Goal: Task Accomplishment & Management: Manage account settings

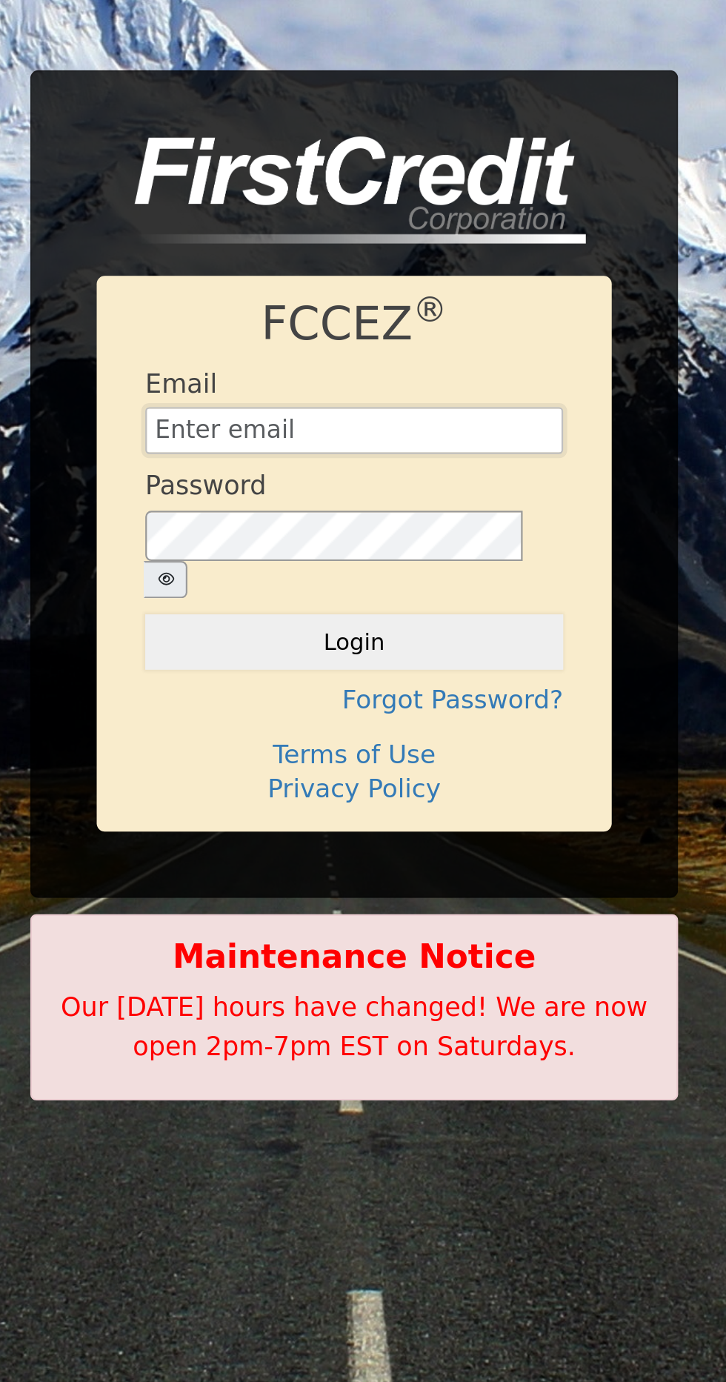
click at [425, 608] on input "text" at bounding box center [363, 605] width 191 height 22
click at [268, 688] on button "Login" at bounding box center [363, 700] width 191 height 25
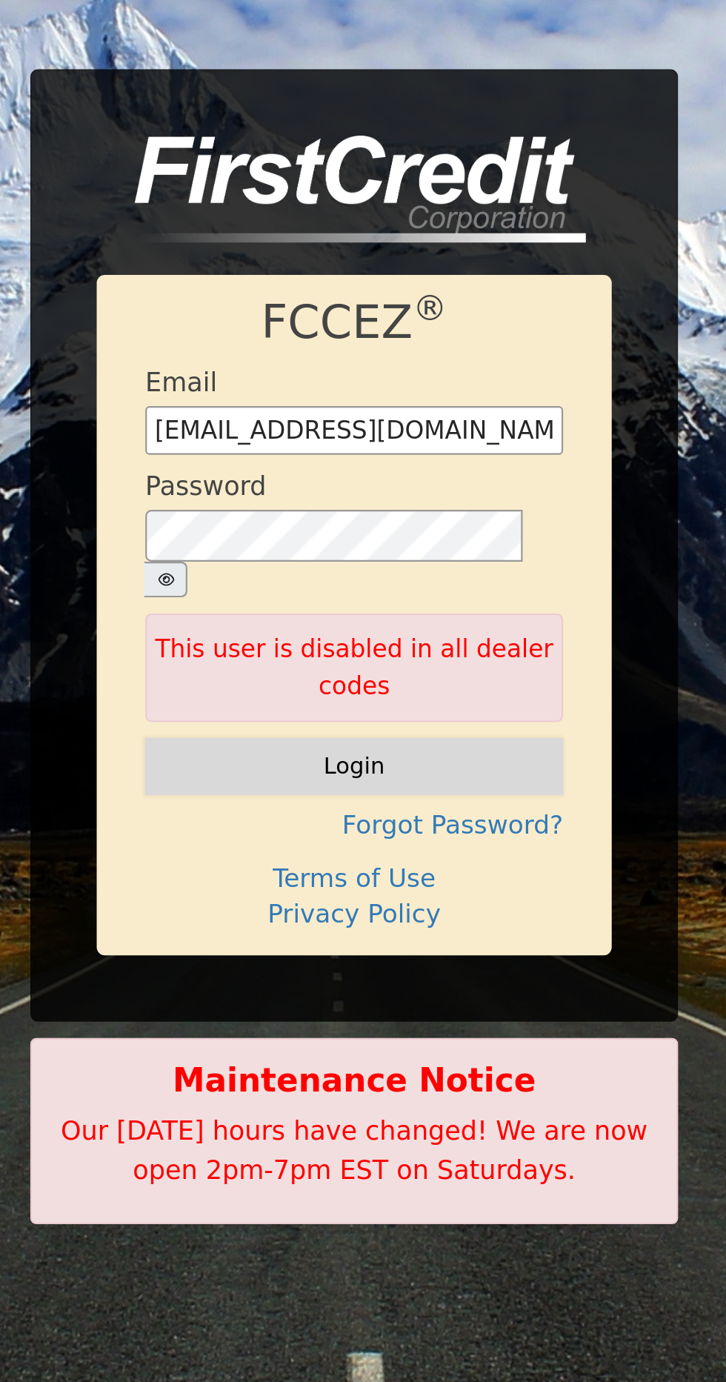
click at [431, 726] on button "Login" at bounding box center [363, 729] width 191 height 25
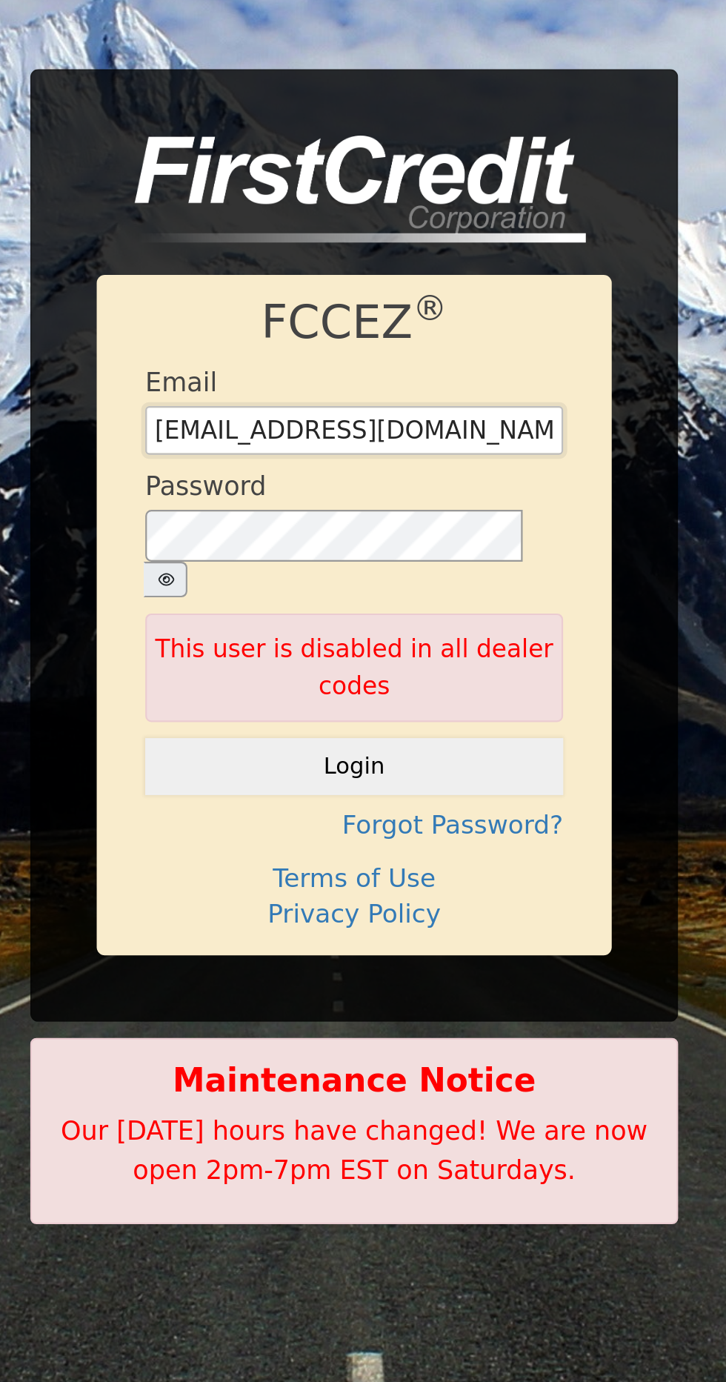
click at [433, 585] on input "[EMAIL_ADDRESS][DOMAIN_NAME]" at bounding box center [363, 576] width 191 height 22
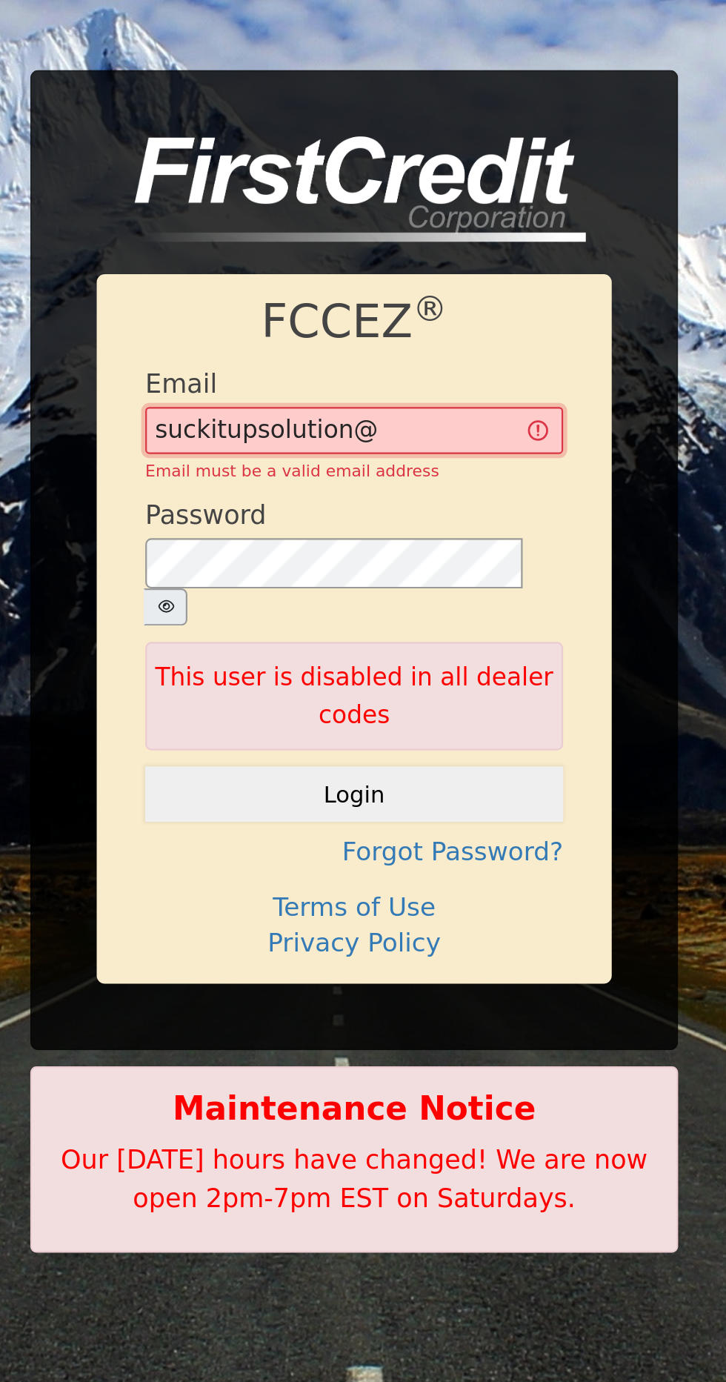
type input "suckitupsolution"
click at [388, 572] on input "free" at bounding box center [363, 570] width 191 height 22
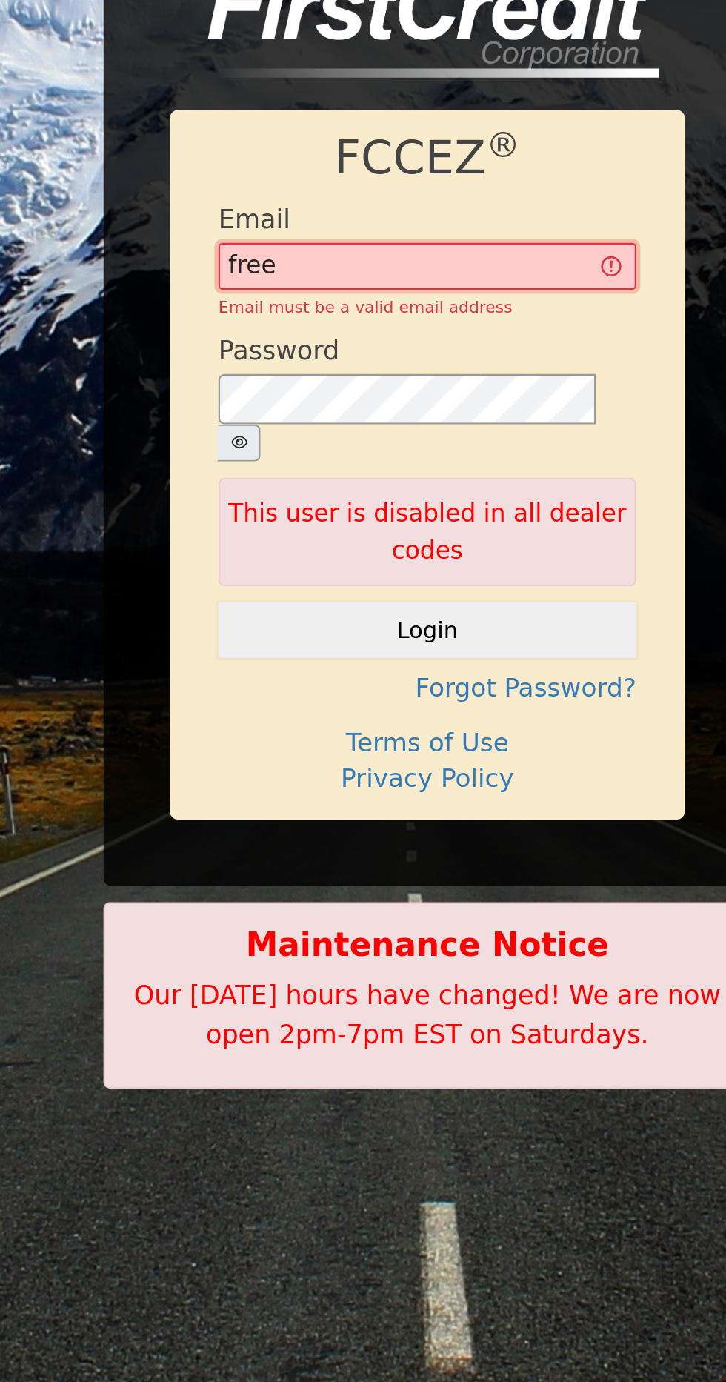
type input "[EMAIL_ADDRESS][DOMAIN_NAME]"
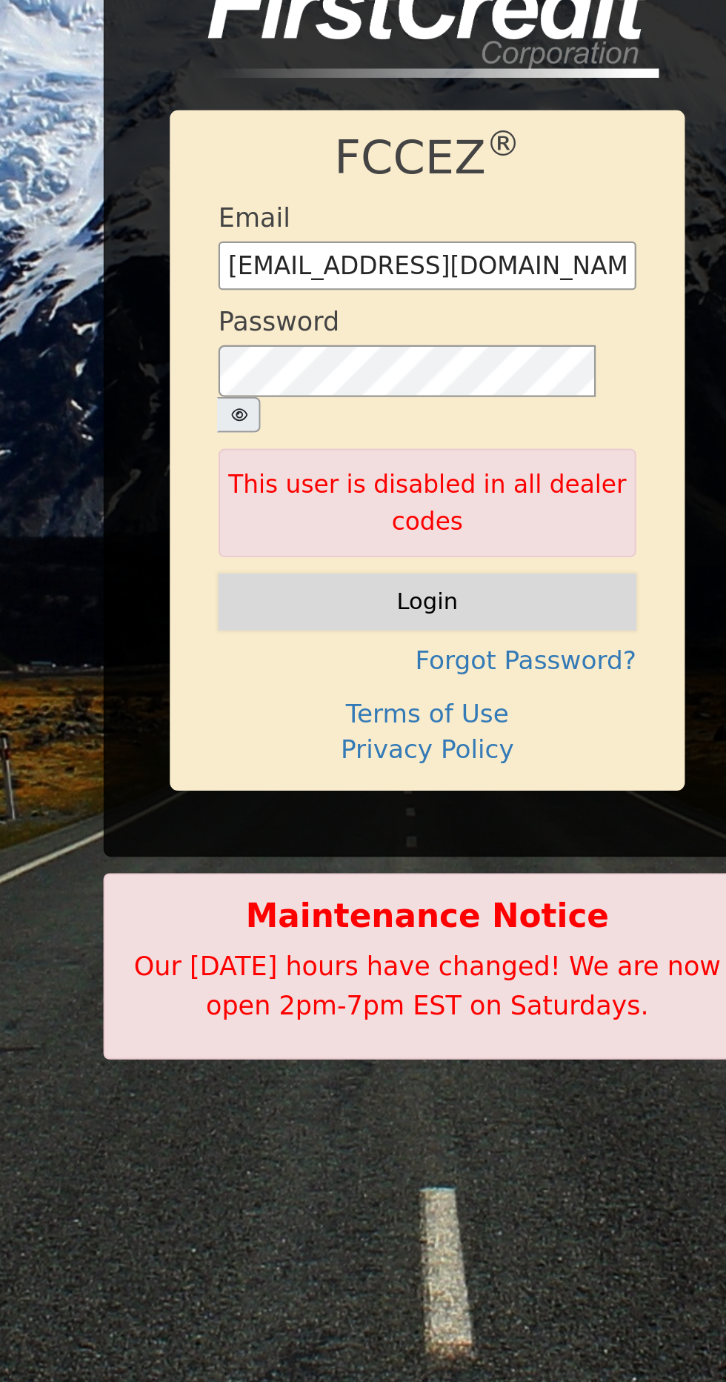
click at [415, 726] on button "Login" at bounding box center [363, 729] width 191 height 25
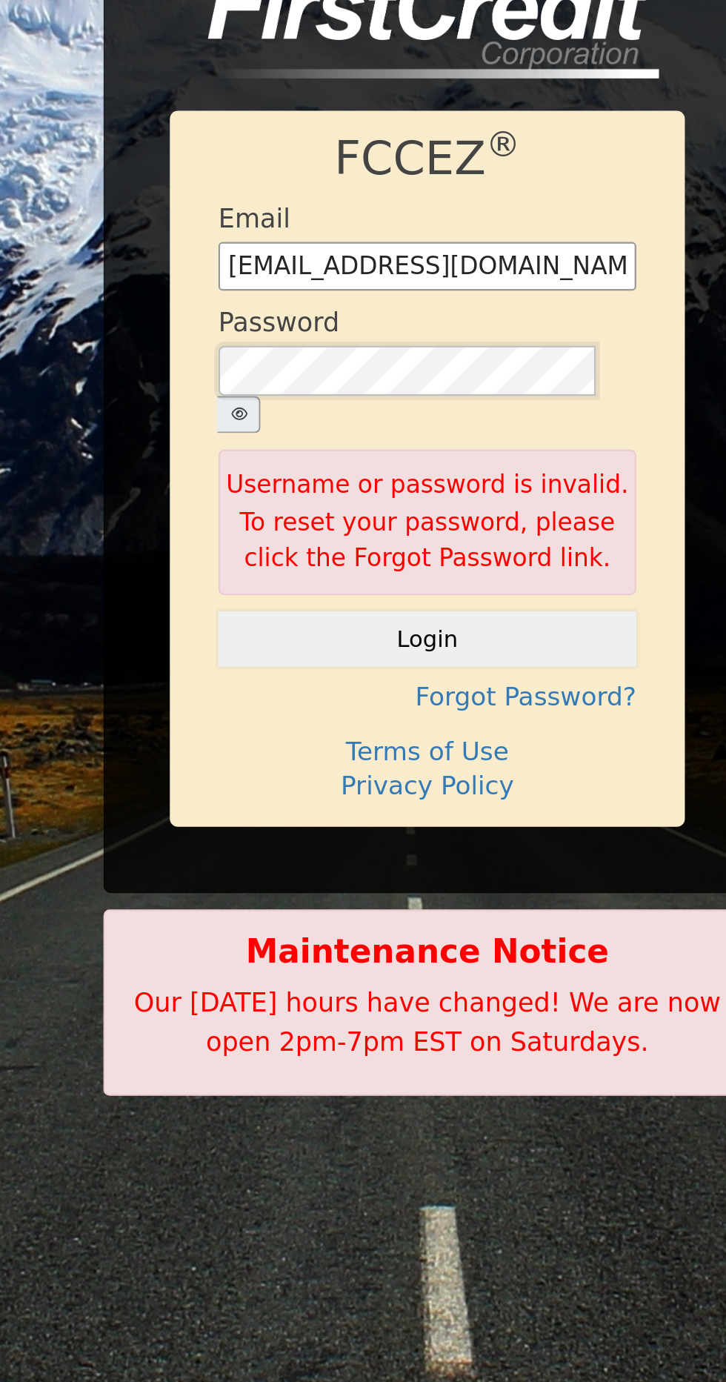
click at [287, 627] on button "button" at bounding box center [277, 635] width 20 height 17
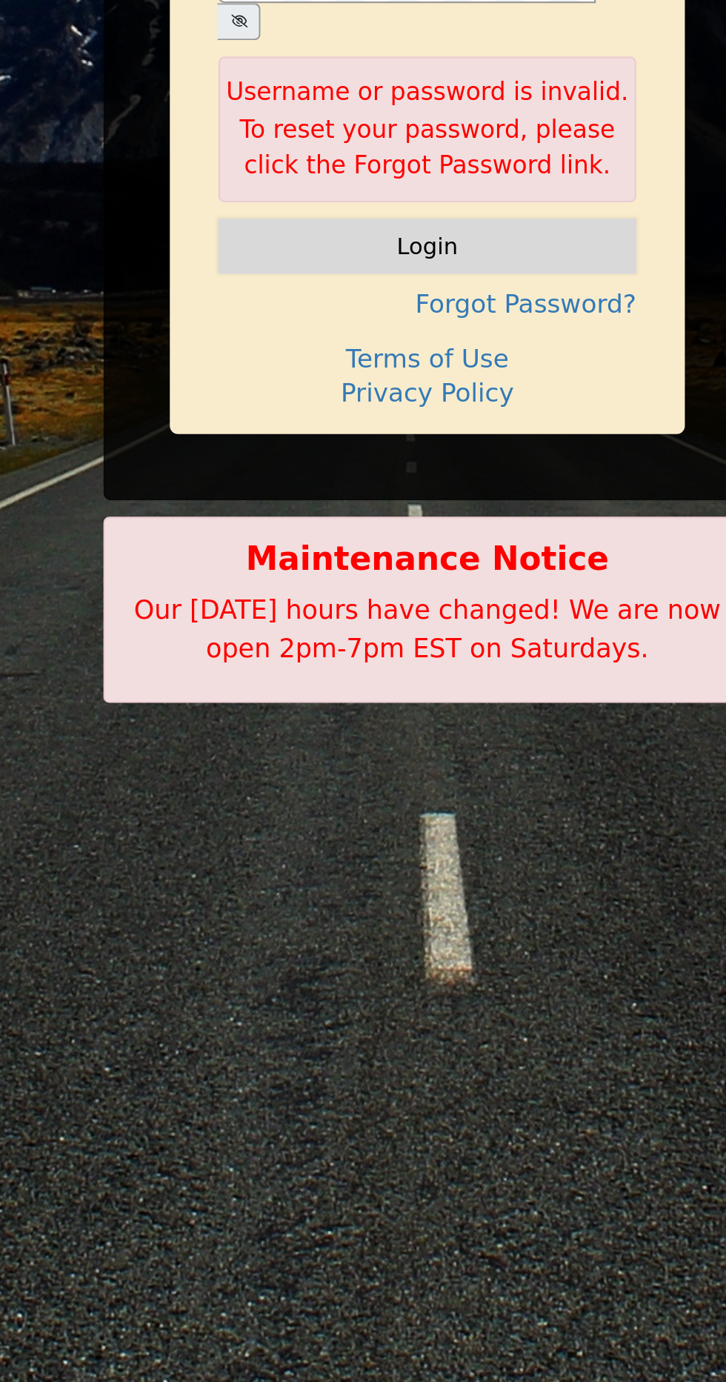
click at [419, 726] on button "Login" at bounding box center [363, 738] width 191 height 25
